Goal: Contribute content

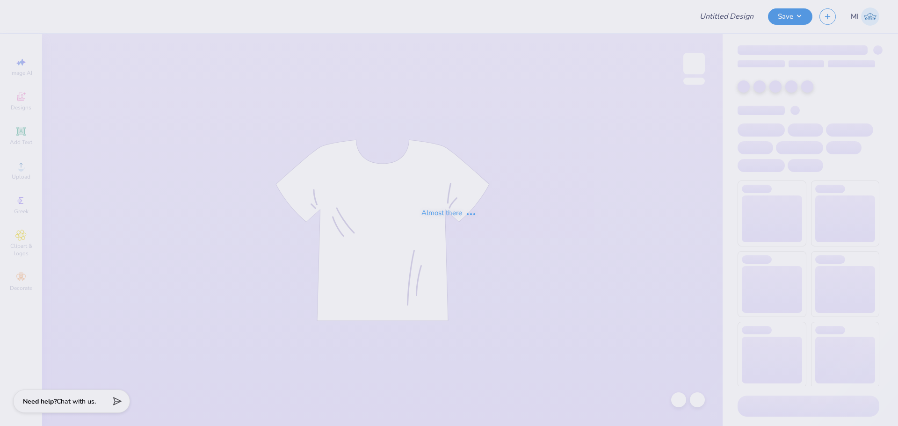
type input "sno fall pr"
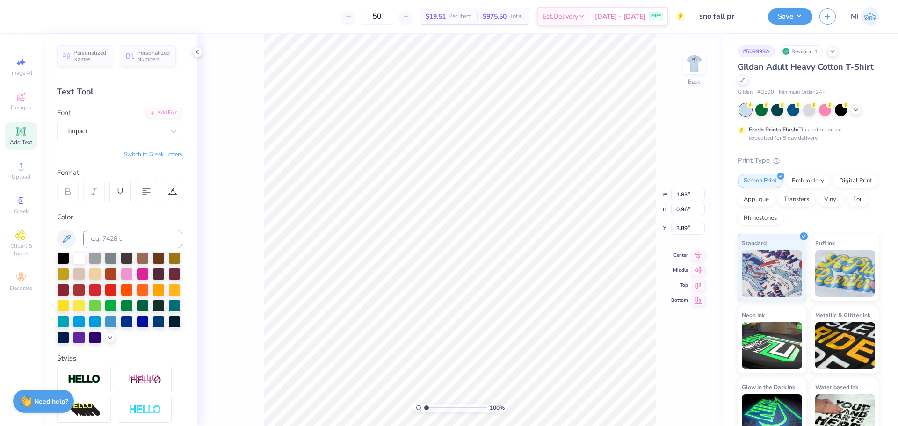
scroll to position [8, 1]
type textarea "Nursing"
type input "1.73"
type input "0.50"
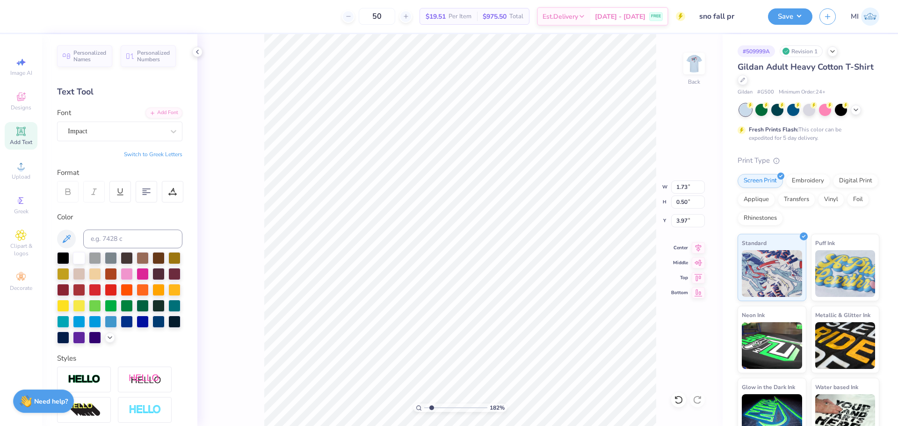
type input "1.82266588284093"
type input "3.95"
type input "2.01445811466782"
type input "2.38"
type input "0.69"
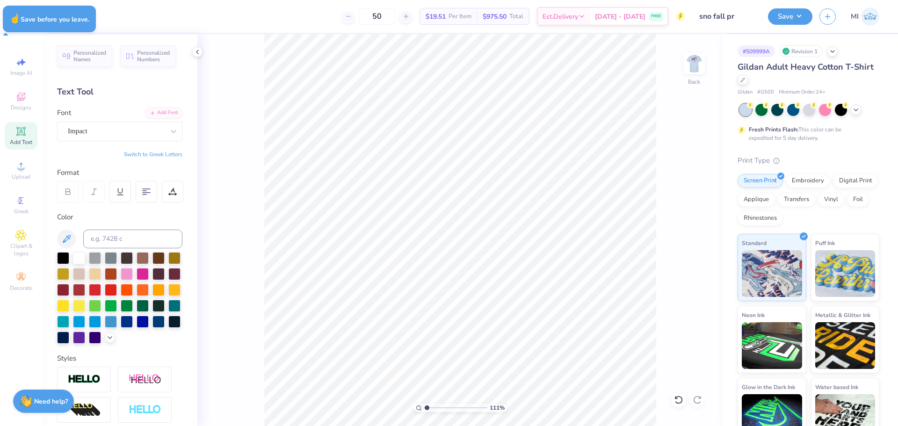
type input "1.10522621487156"
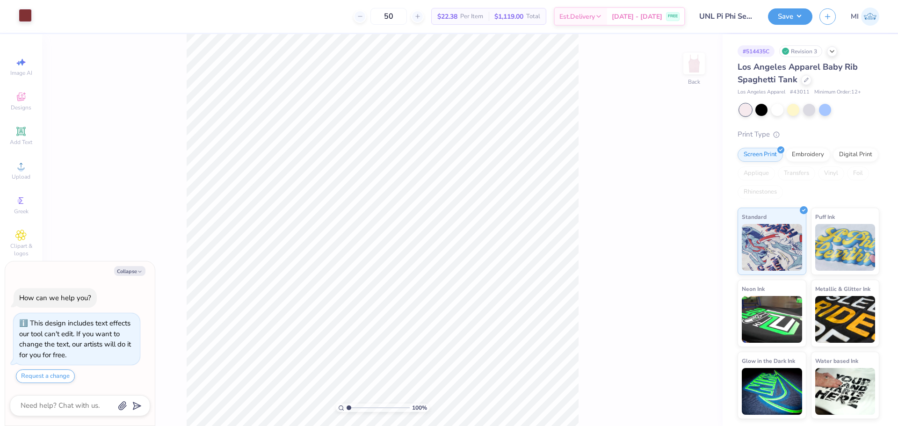
click at [22, 17] on div at bounding box center [25, 15] width 13 height 13
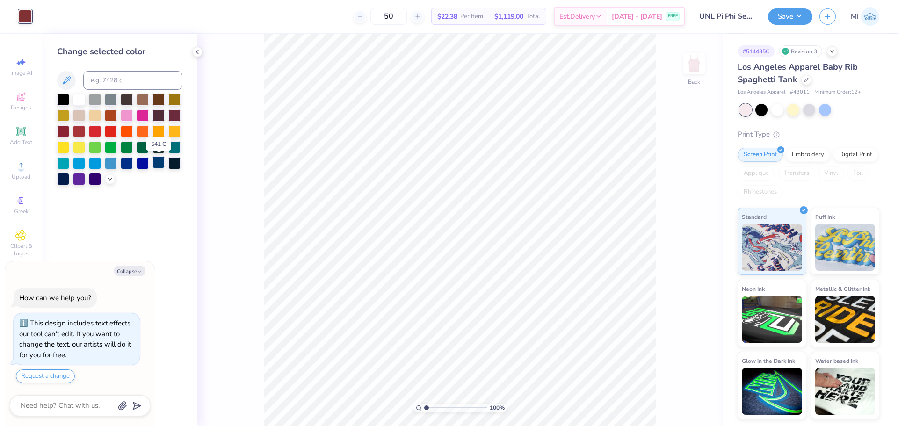
click at [160, 163] on div at bounding box center [158, 162] width 12 height 12
type textarea "x"
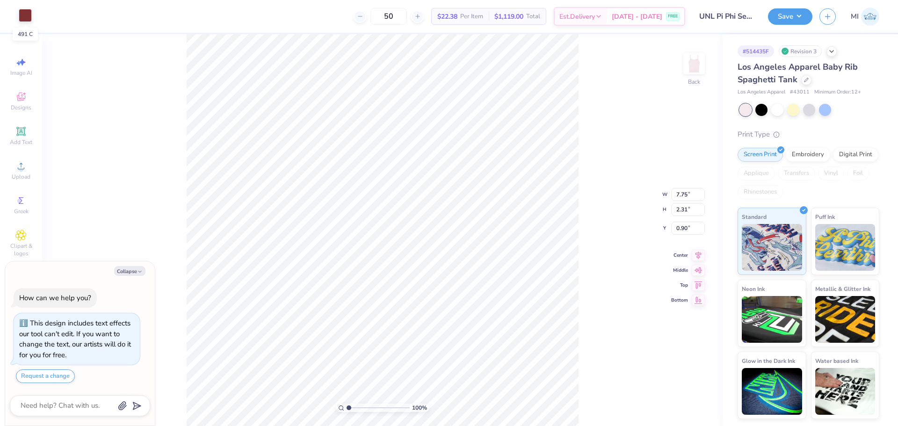
click at [31, 11] on div at bounding box center [25, 15] width 13 height 13
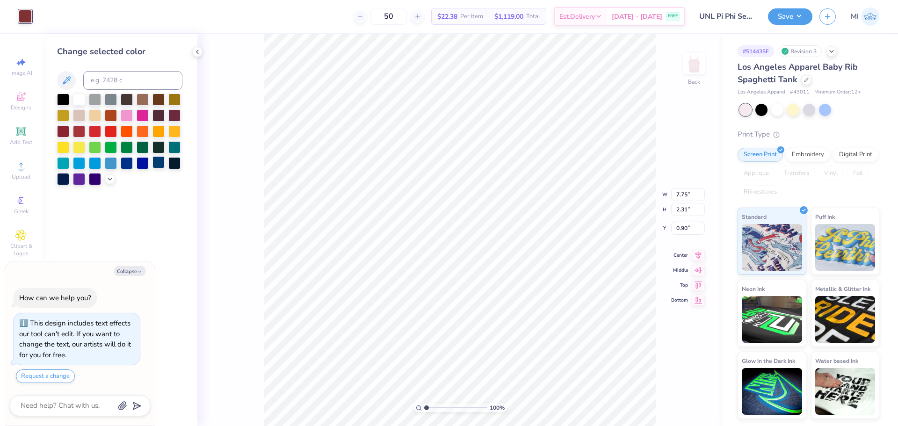
click at [160, 164] on div at bounding box center [158, 162] width 12 height 12
type textarea "x"
